Goal: Use online tool/utility: Utilize a website feature to perform a specific function

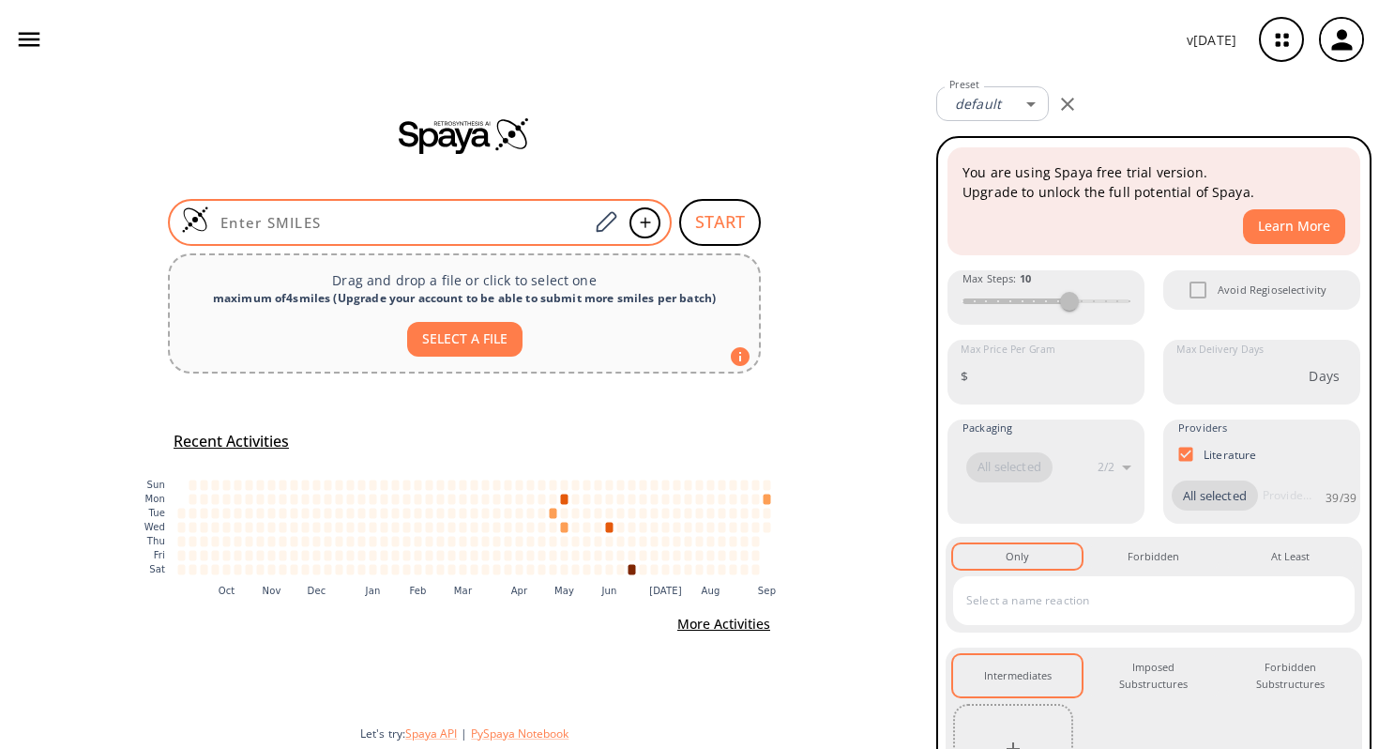
click at [500, 220] on input at bounding box center [398, 222] width 379 height 19
paste input "O=C(NCCOCCOCCNC(OCC=C)=O)CCCOC1=C(F)C=C(S(=O)(Cl)=O)C=C1"
type input "O=C(NCCOCCOCCNC(OCC=C)=O)CCCOC1=C(F)C=C(S(=O)(Cl)=O)C=C1"
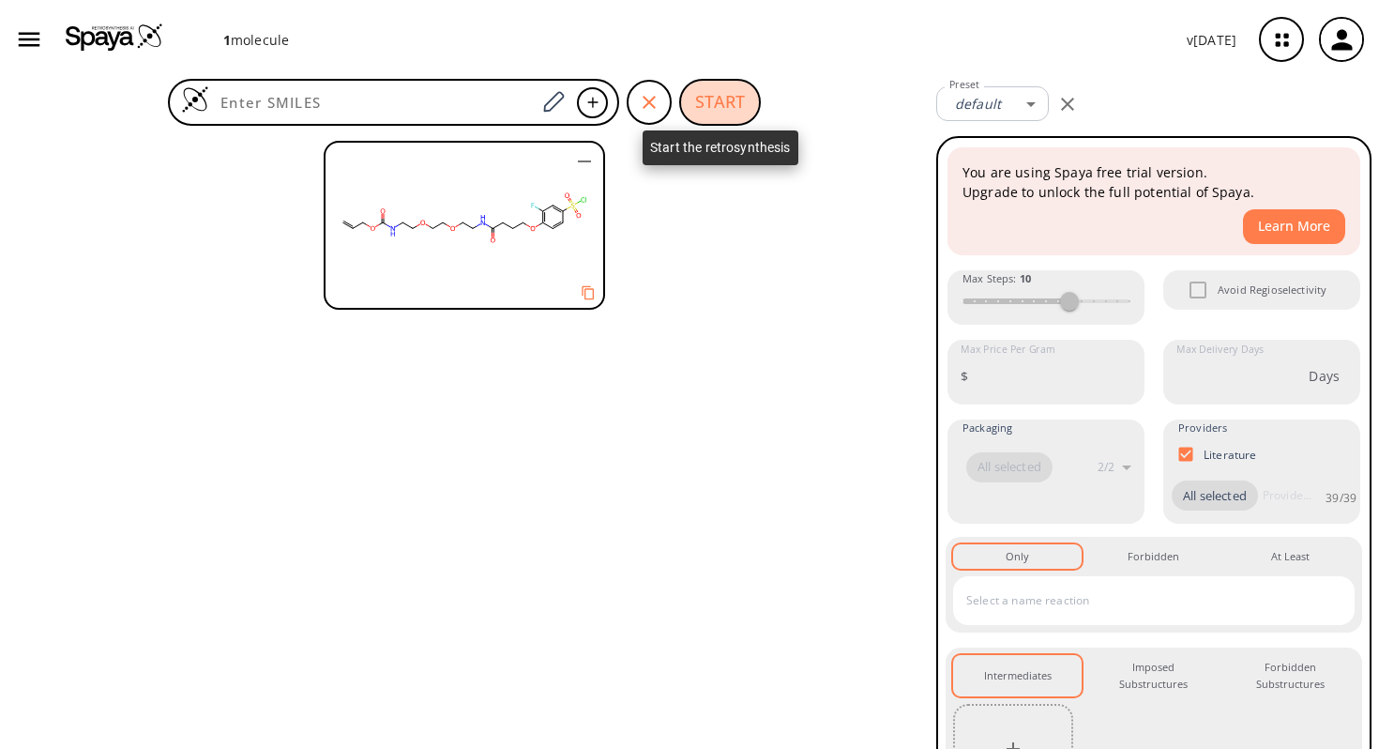
click at [718, 117] on button "START" at bounding box center [720, 102] width 82 height 47
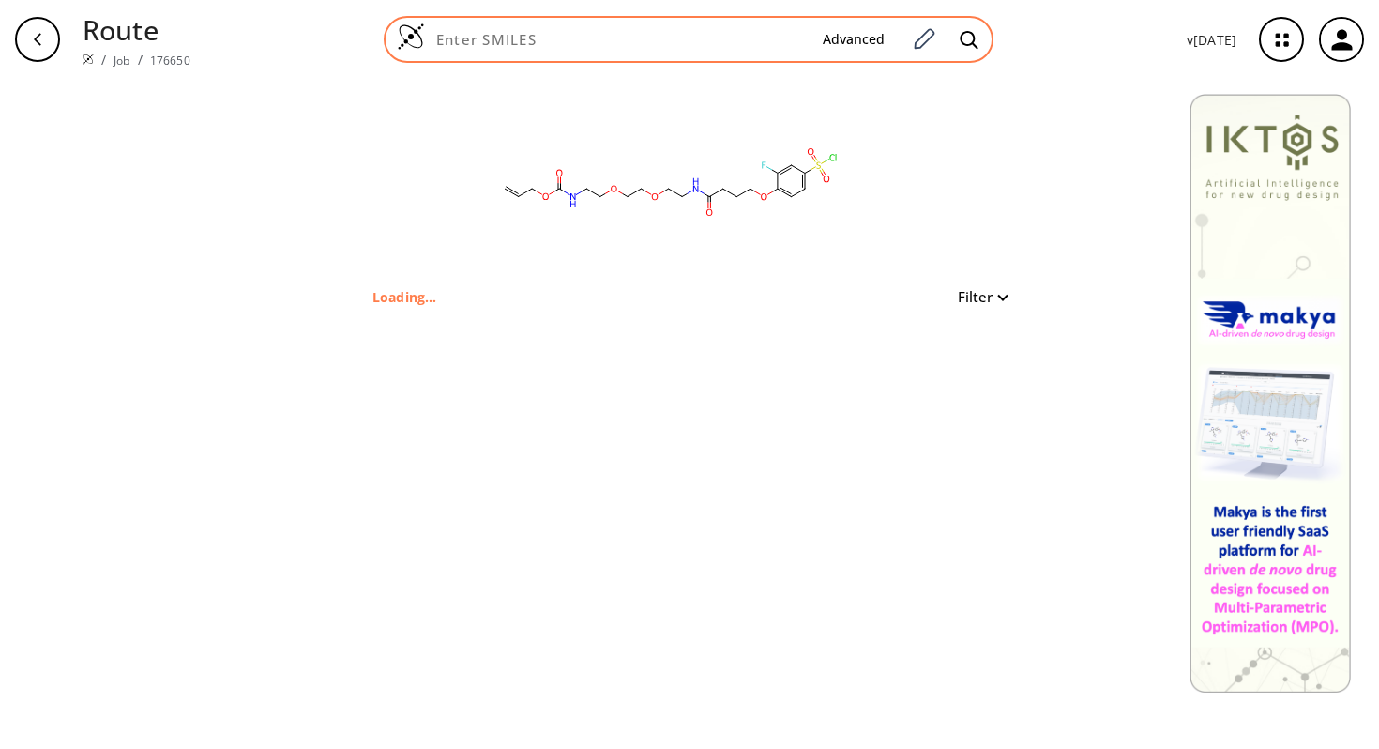
click at [610, 45] on input at bounding box center [616, 39] width 383 height 19
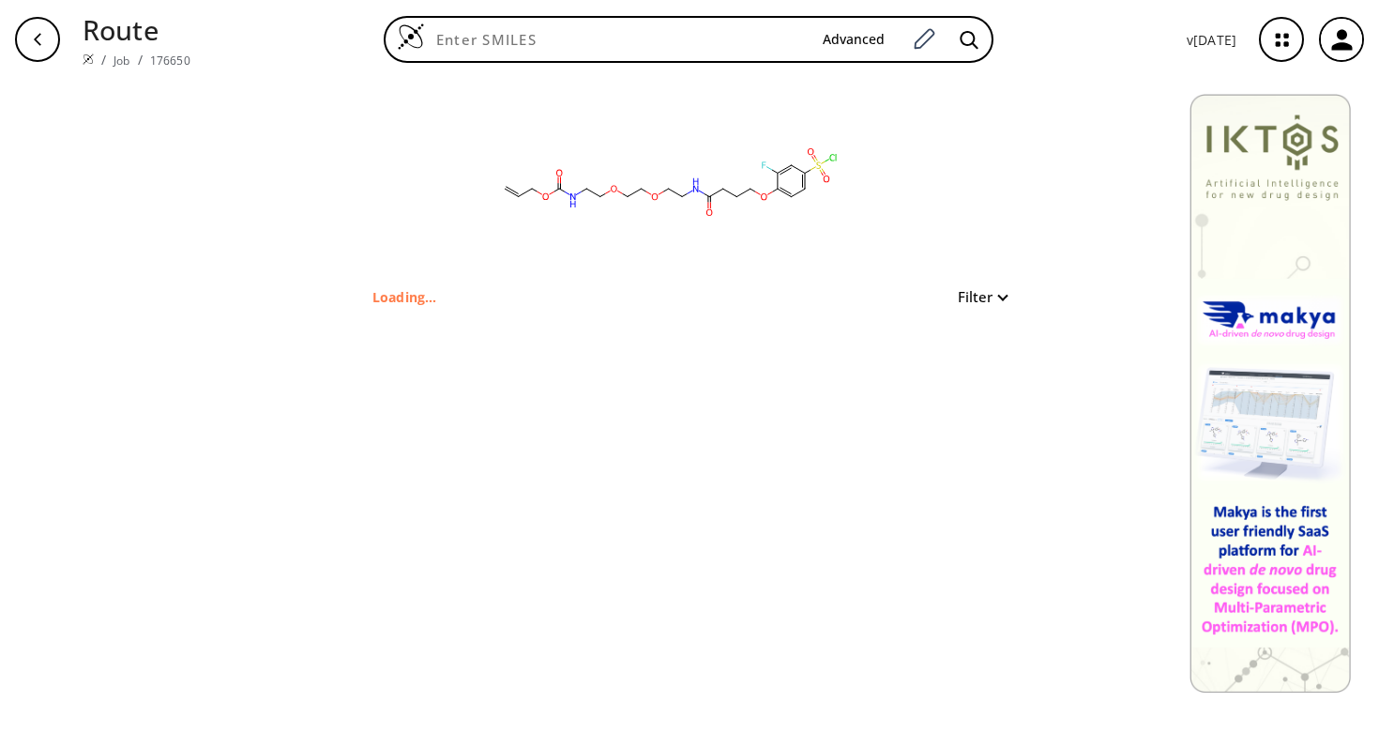
drag, startPoint x: 659, startPoint y: 138, endPoint x: 538, endPoint y: 132, distance: 121.1
click at [651, 138] on rect at bounding box center [668, 182] width 375 height 206
click at [436, 293] on p "Loading..." at bounding box center [404, 297] width 65 height 20
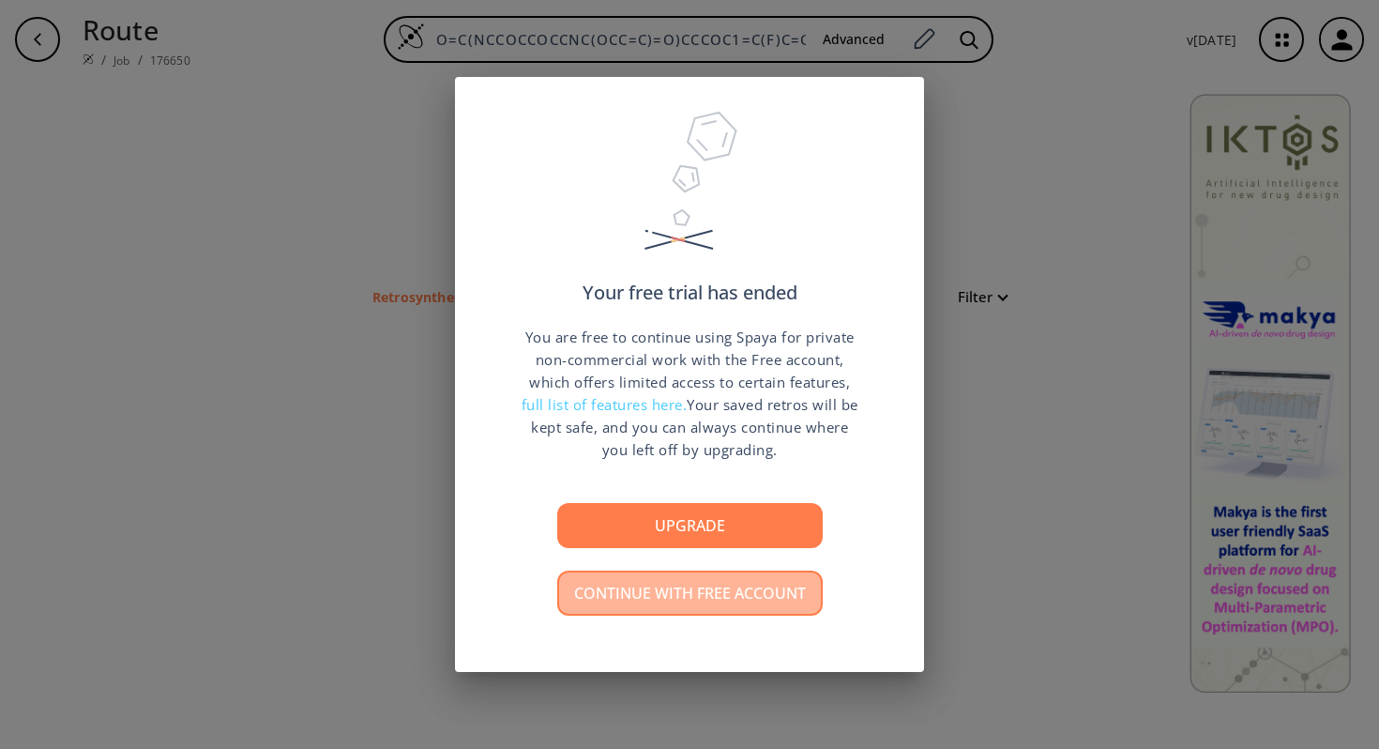
click at [641, 599] on button "Continue with free account" at bounding box center [689, 592] width 265 height 45
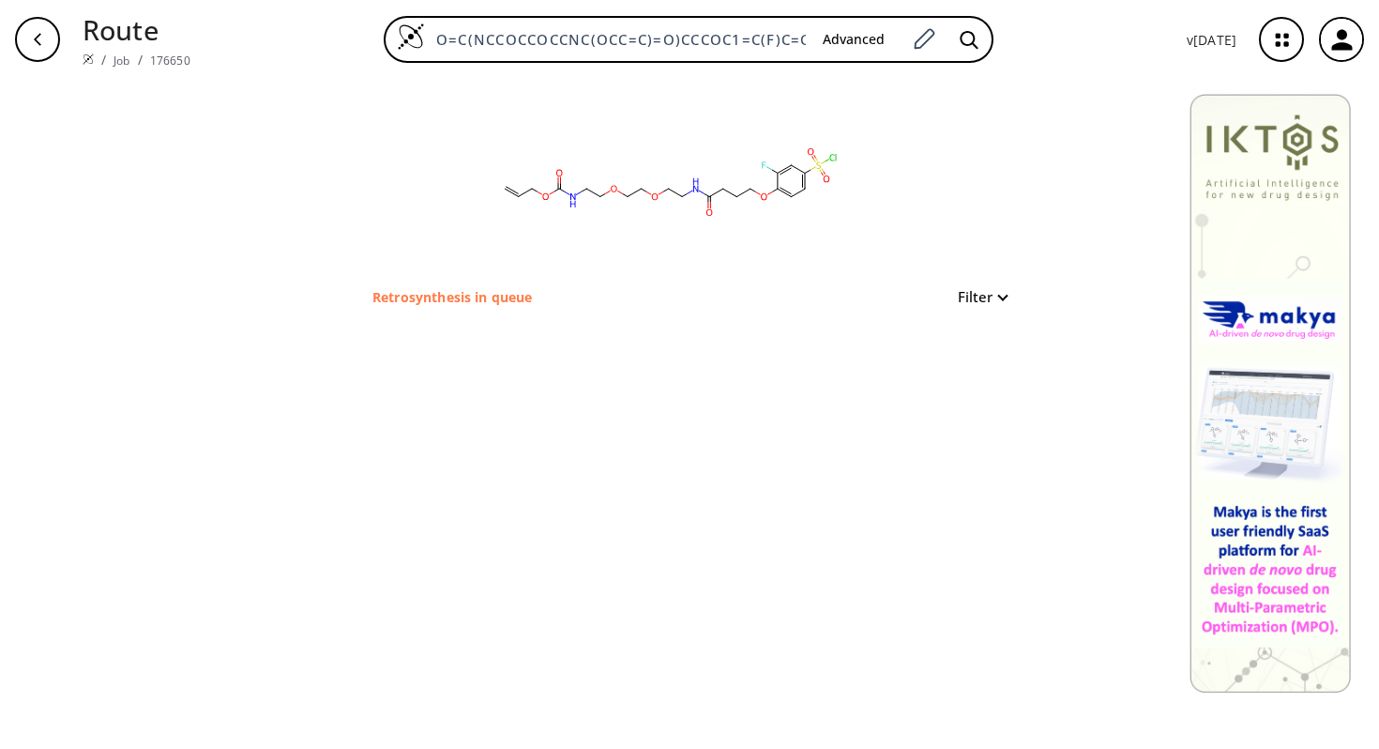
click at [553, 300] on div "Retrosynthesis in queue Filter" at bounding box center [689, 296] width 634 height 23
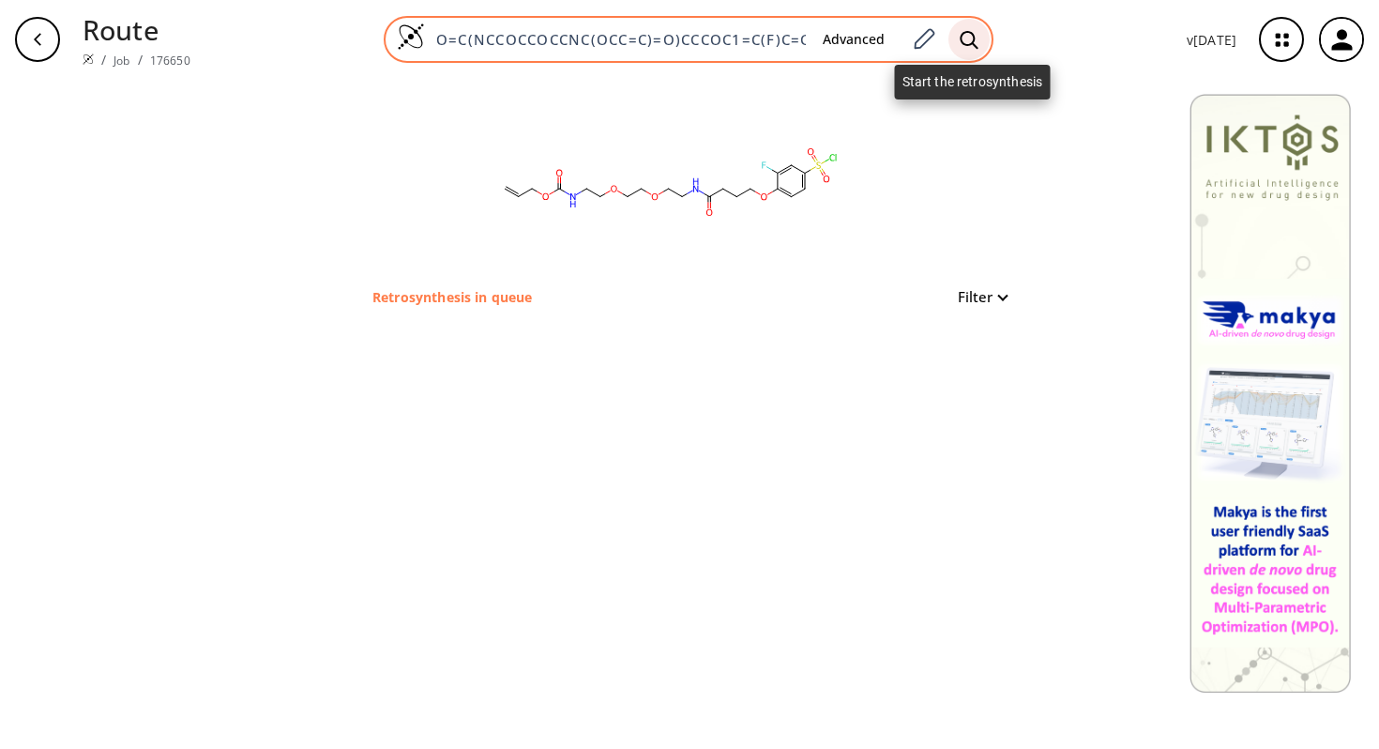
click at [967, 46] on icon at bounding box center [969, 40] width 19 height 20
